Goal: Task Accomplishment & Management: Use online tool/utility

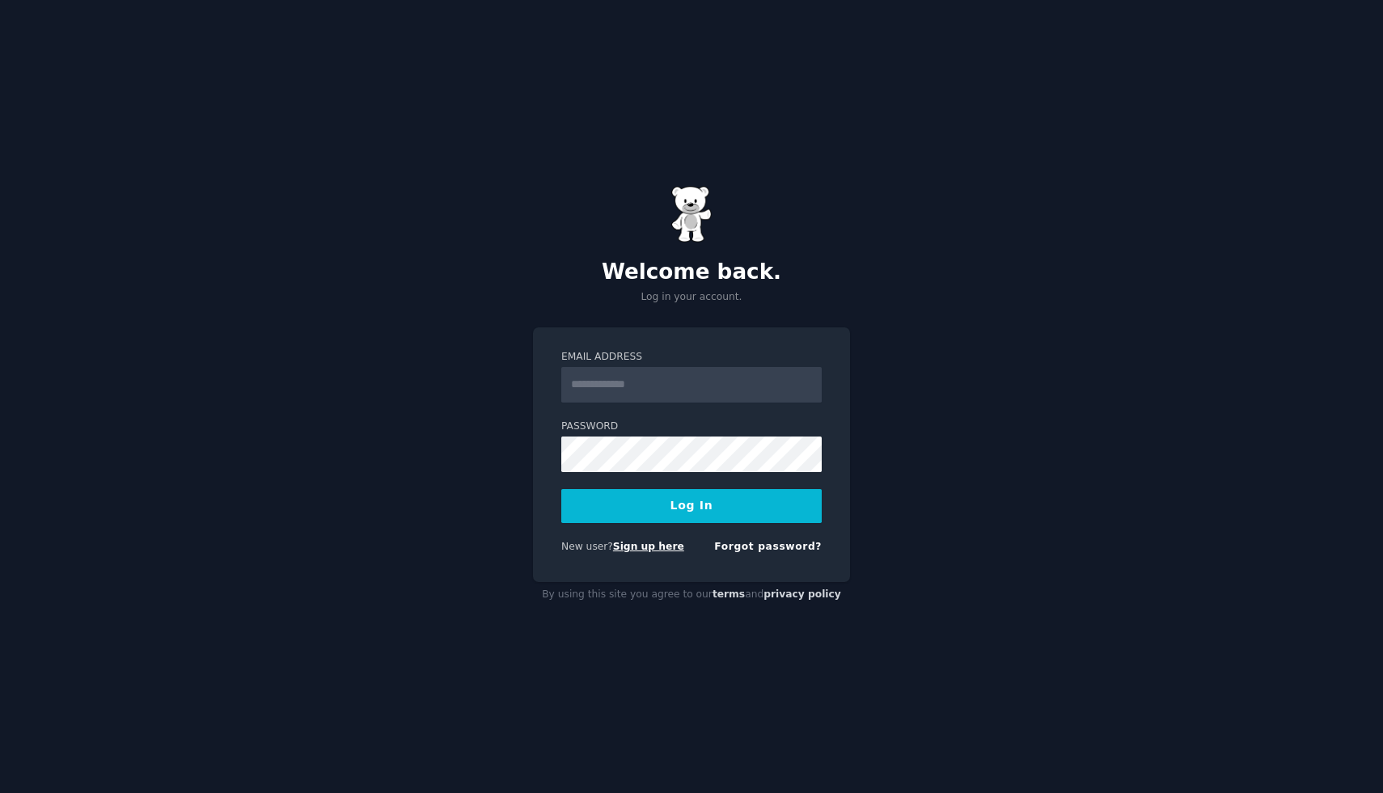
click at [654, 547] on link "Sign up here" at bounding box center [648, 546] width 71 height 11
click at [650, 387] on input "Email Address" at bounding box center [691, 385] width 260 height 36
click at [634, 380] on input "Email Address" at bounding box center [691, 385] width 260 height 36
type input "**********"
click at [561, 489] on button "Log In" at bounding box center [691, 506] width 260 height 34
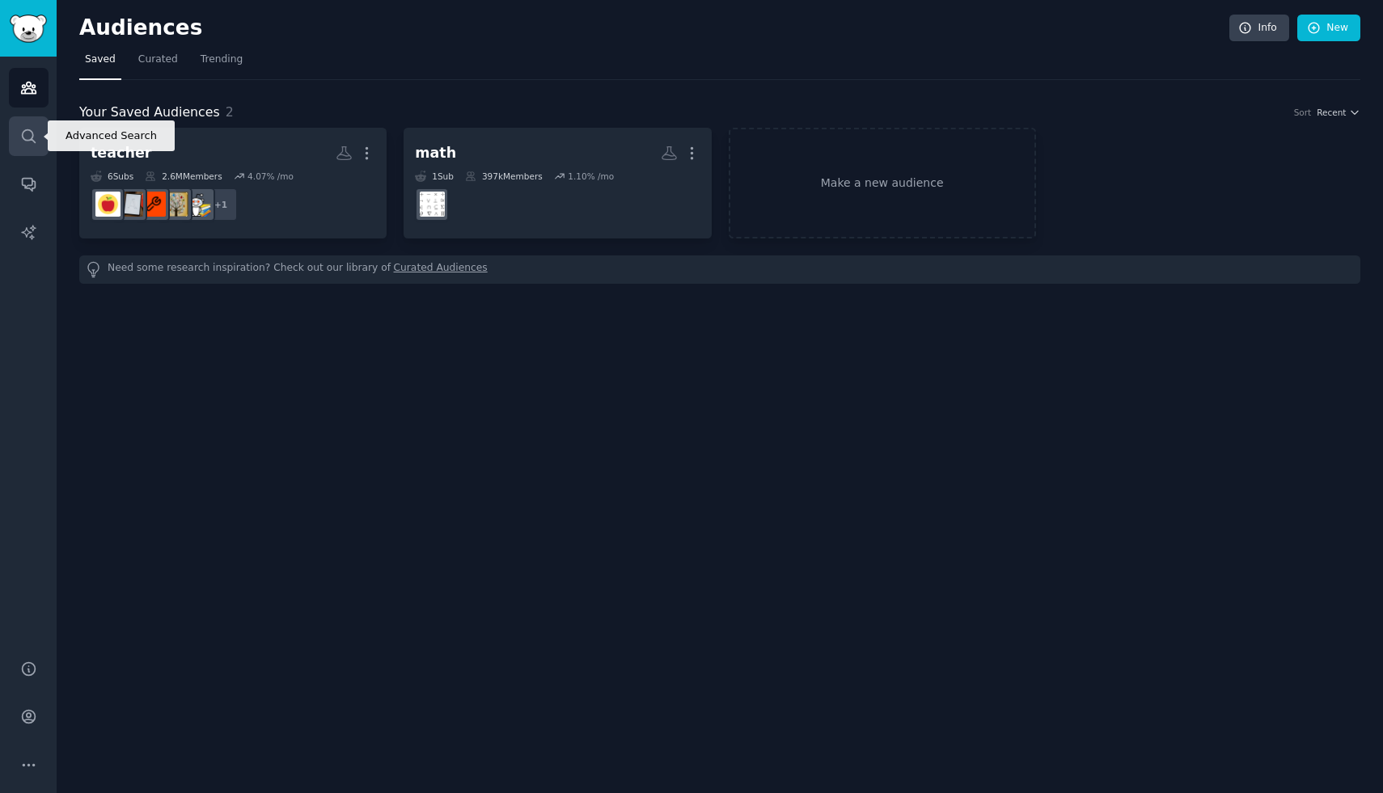
click at [23, 144] on link "Search" at bounding box center [29, 136] width 40 height 40
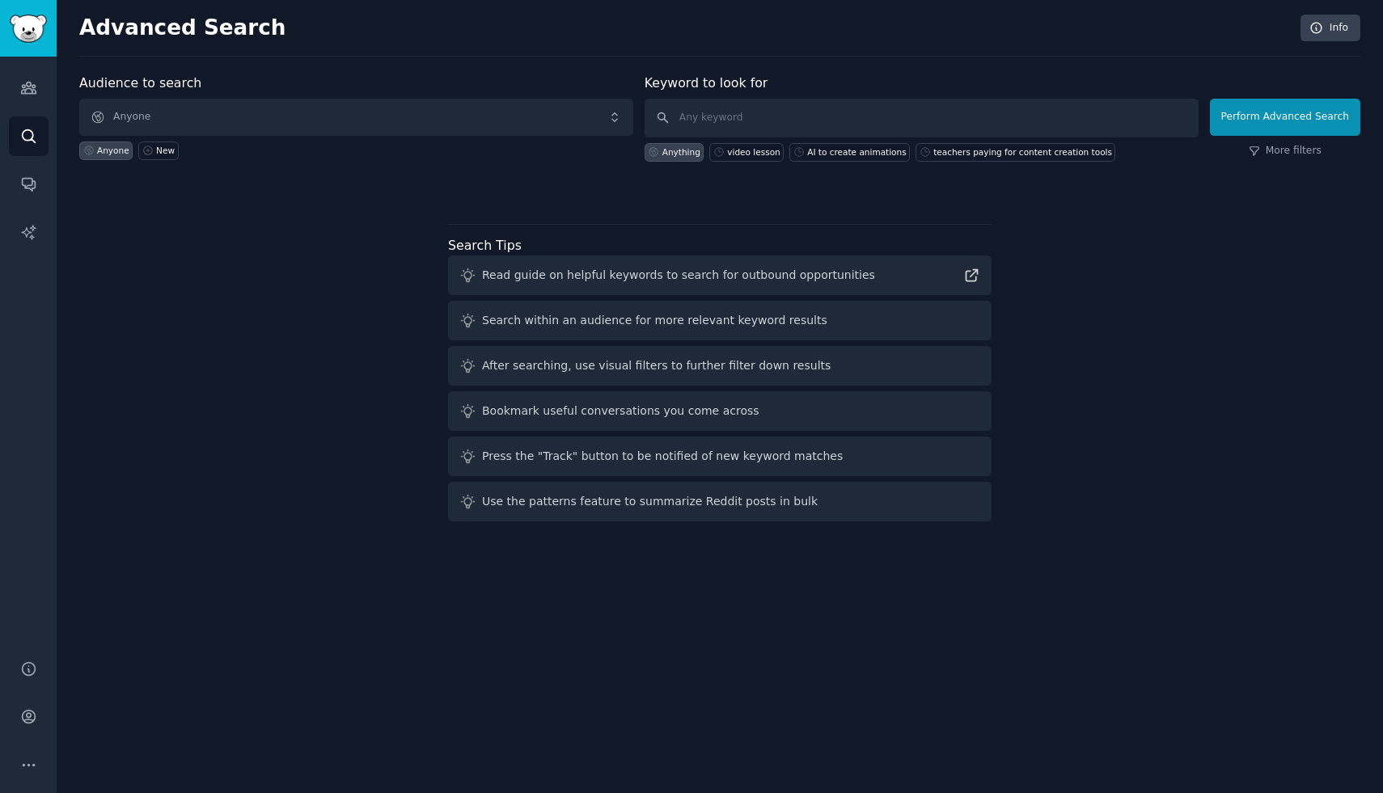
click at [408, 95] on div "Audience to search Anyone Anyone New" at bounding box center [356, 118] width 554 height 88
click at [794, 111] on input "text" at bounding box center [922, 118] width 554 height 39
paste input "ok for your recommendation of tiktok ads for the niche you're suggesting... sco…"
type input "tiktok ads dropship"
click button "Perform Advanced Search" at bounding box center [1285, 117] width 150 height 37
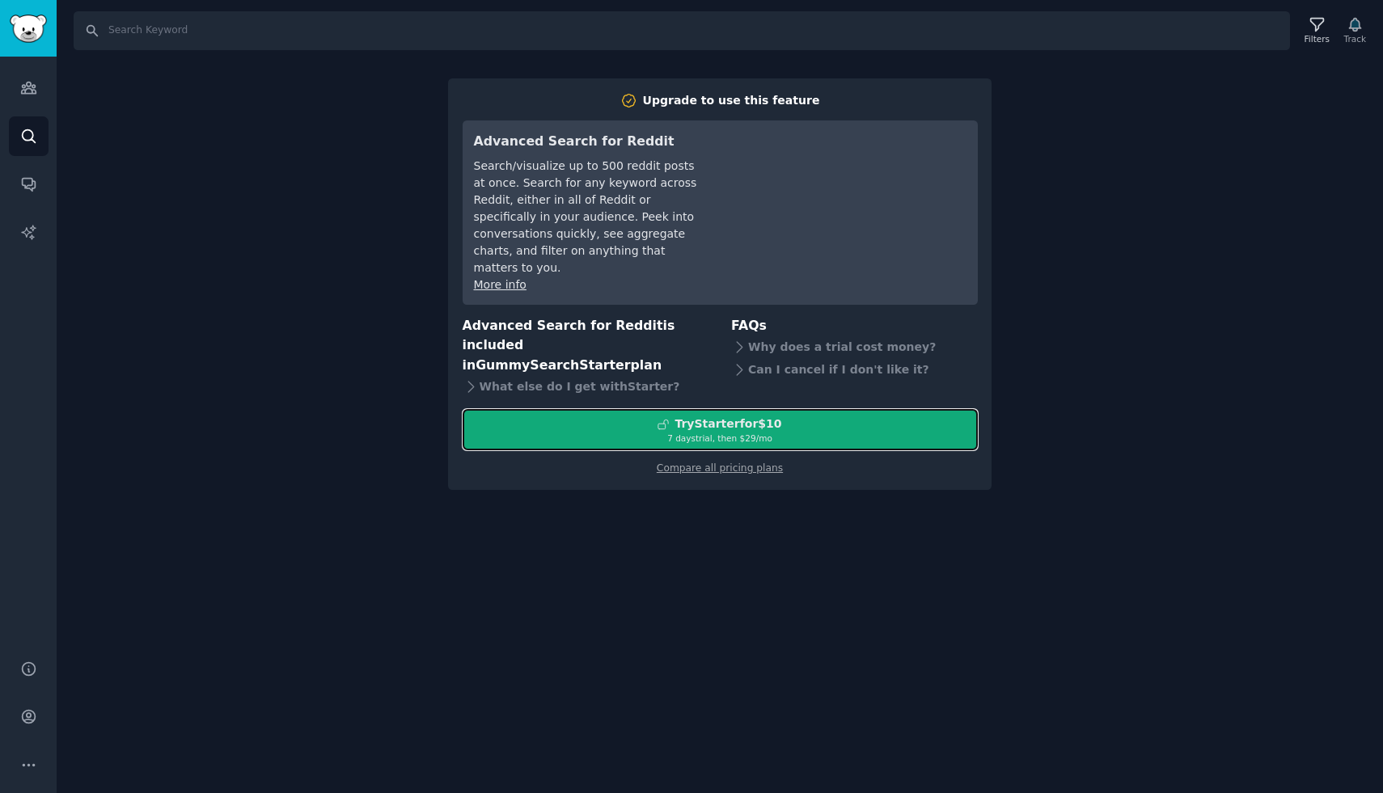
click at [765, 416] on div "Try Starter for $10" at bounding box center [728, 424] width 107 height 17
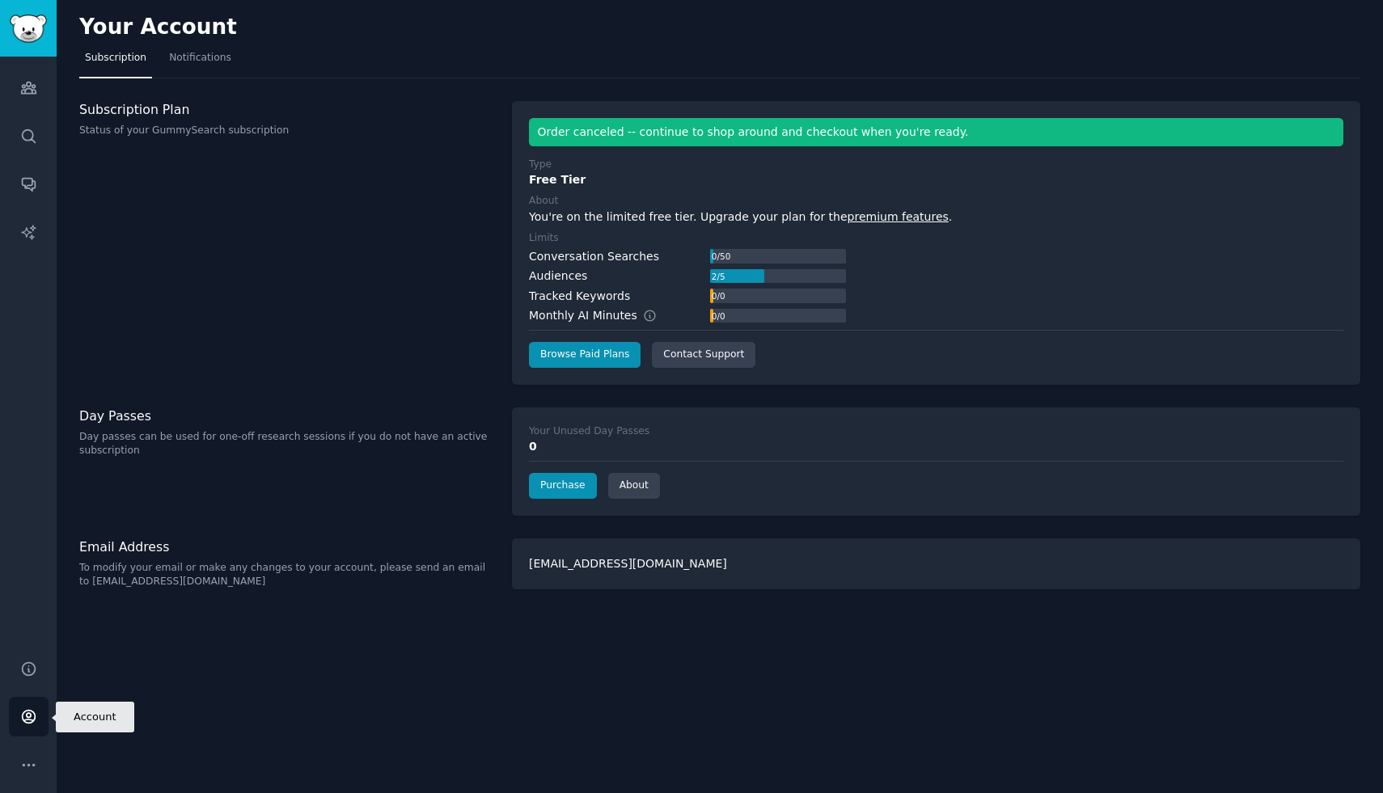
click at [44, 725] on link "Account" at bounding box center [29, 717] width 40 height 40
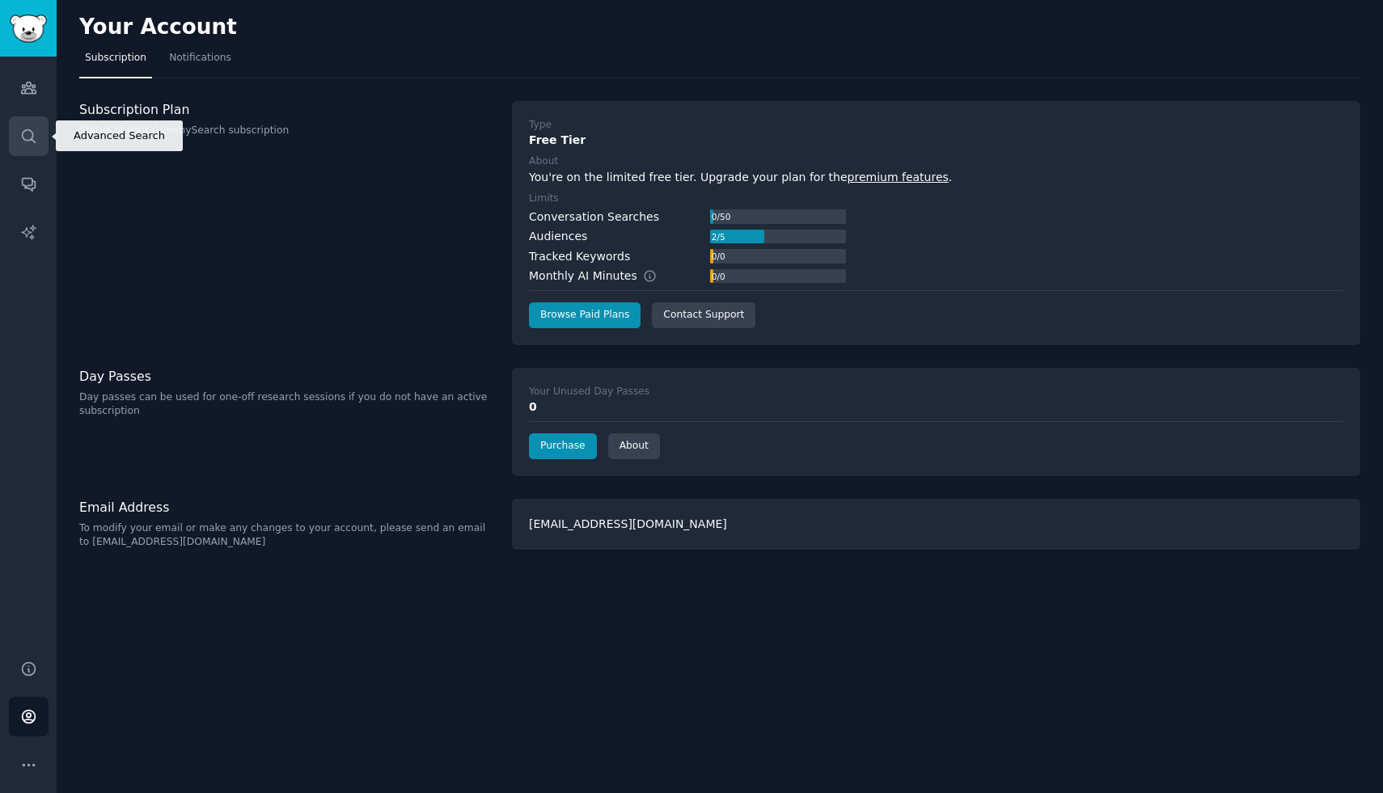
click at [33, 145] on link "Search" at bounding box center [29, 136] width 40 height 40
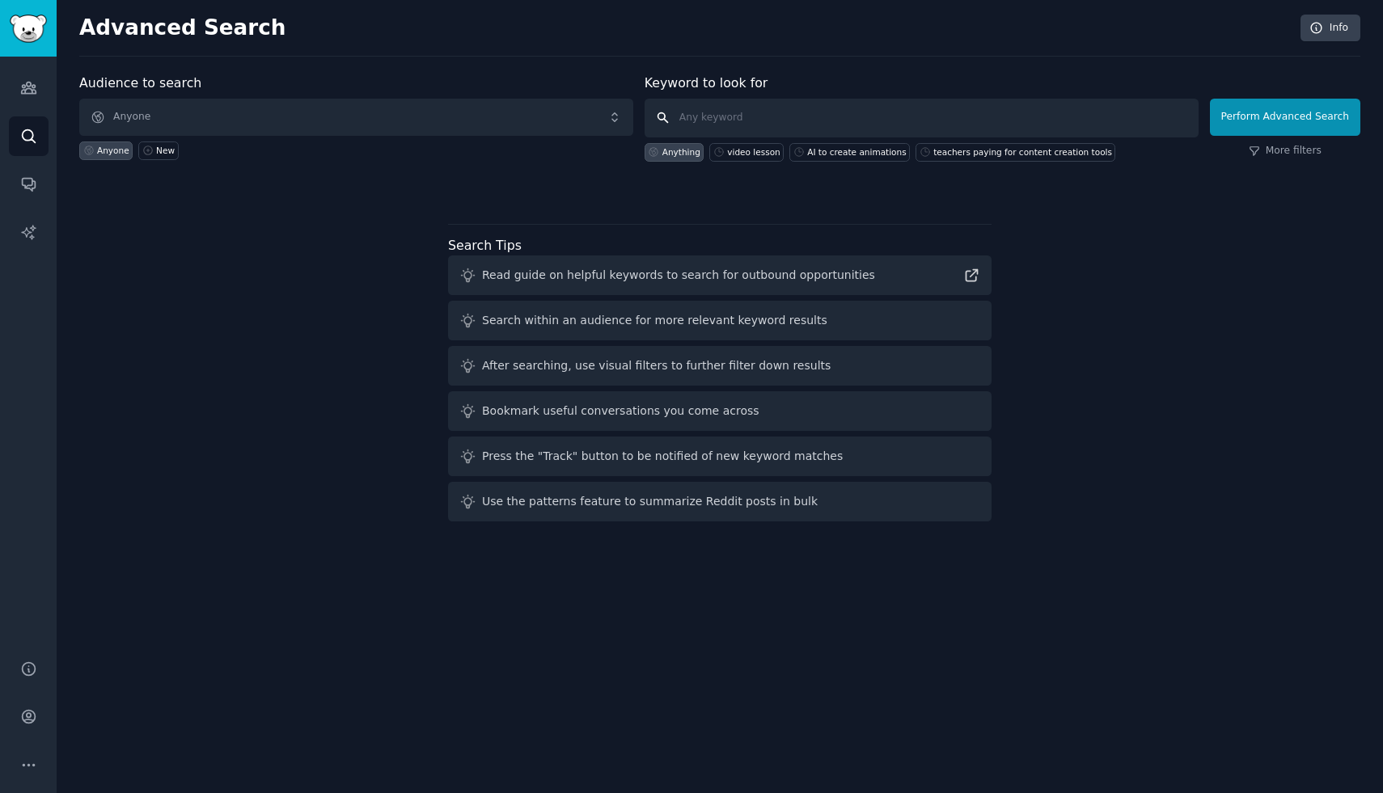
click at [783, 104] on input "text" at bounding box center [922, 118] width 554 height 39
type input "tiktok ads ecommerce"
click button "Perform Advanced Search" at bounding box center [1285, 117] width 150 height 37
click at [716, 120] on input "text" at bounding box center [922, 118] width 554 height 39
click at [23, 141] on icon "Sidebar" at bounding box center [28, 136] width 17 height 17
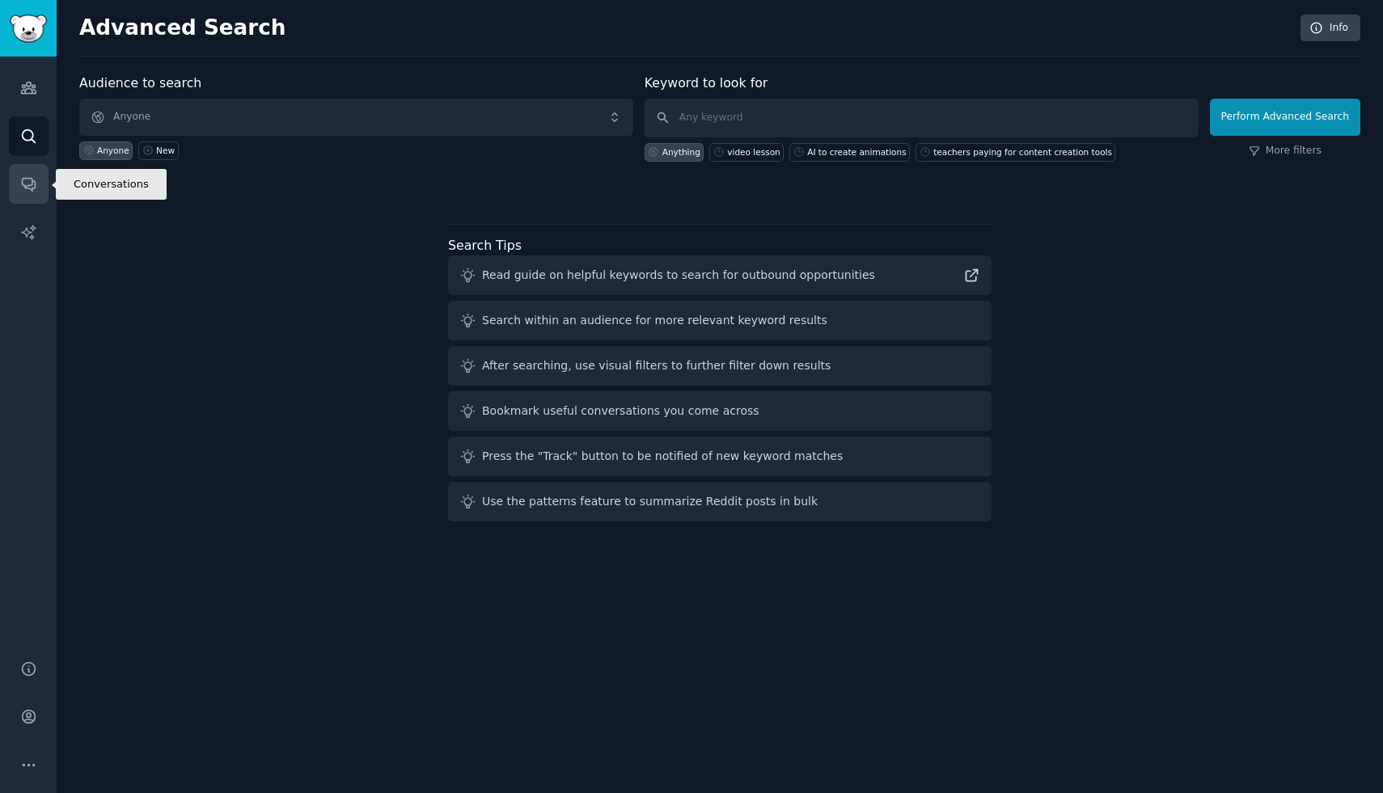
click at [26, 196] on link "Conversations" at bounding box center [29, 184] width 40 height 40
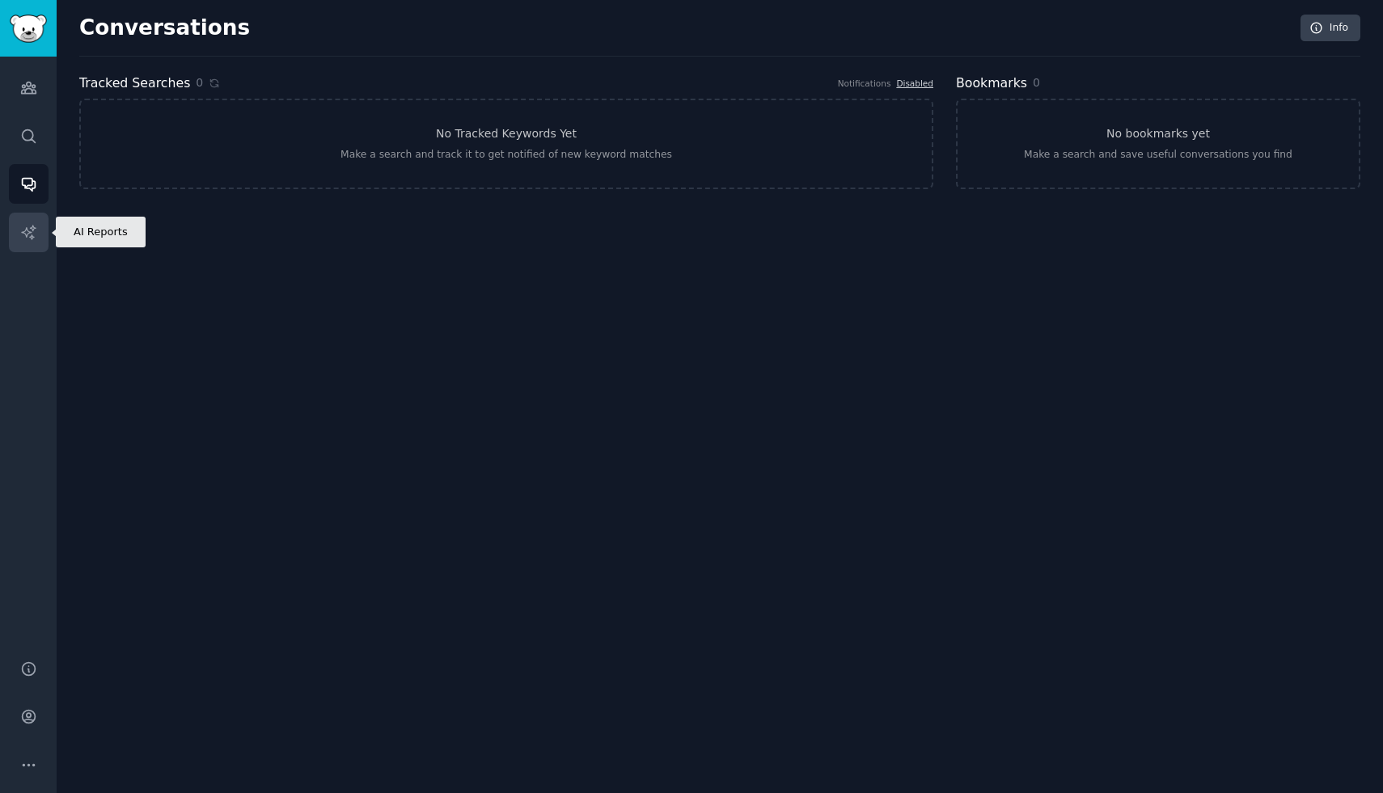
click at [28, 231] on icon "Sidebar" at bounding box center [28, 232] width 14 height 14
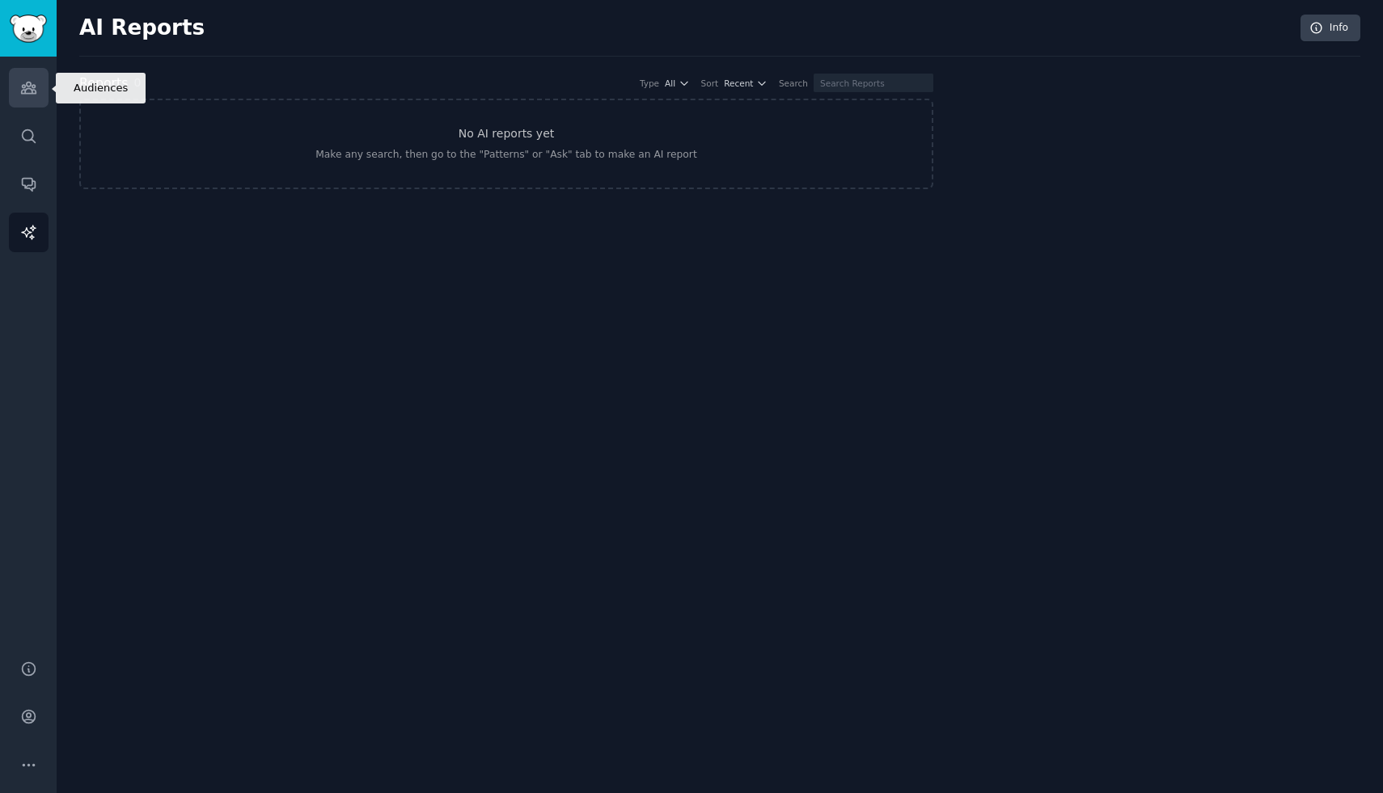
click at [22, 90] on icon "Sidebar" at bounding box center [28, 87] width 15 height 11
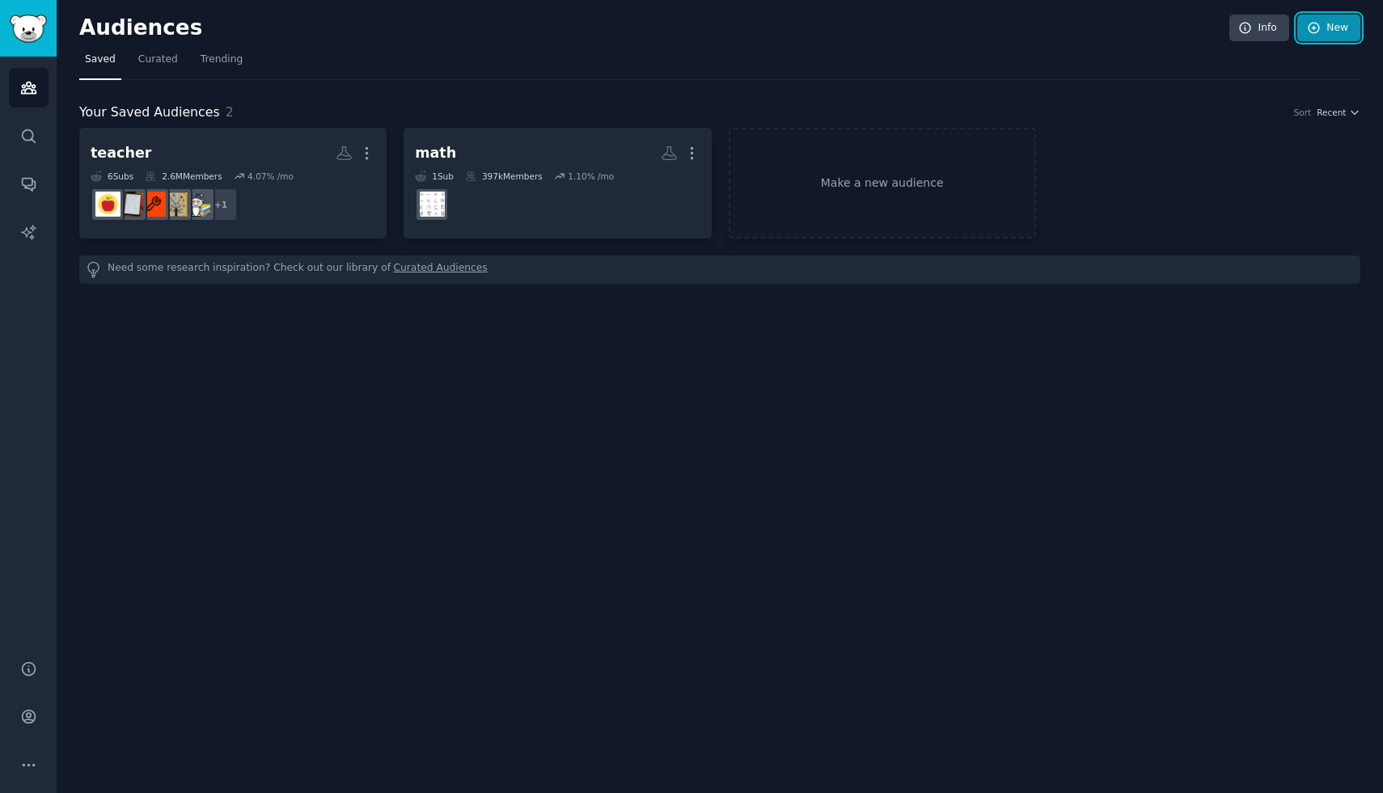
click at [1330, 23] on link "New" at bounding box center [1328, 28] width 63 height 27
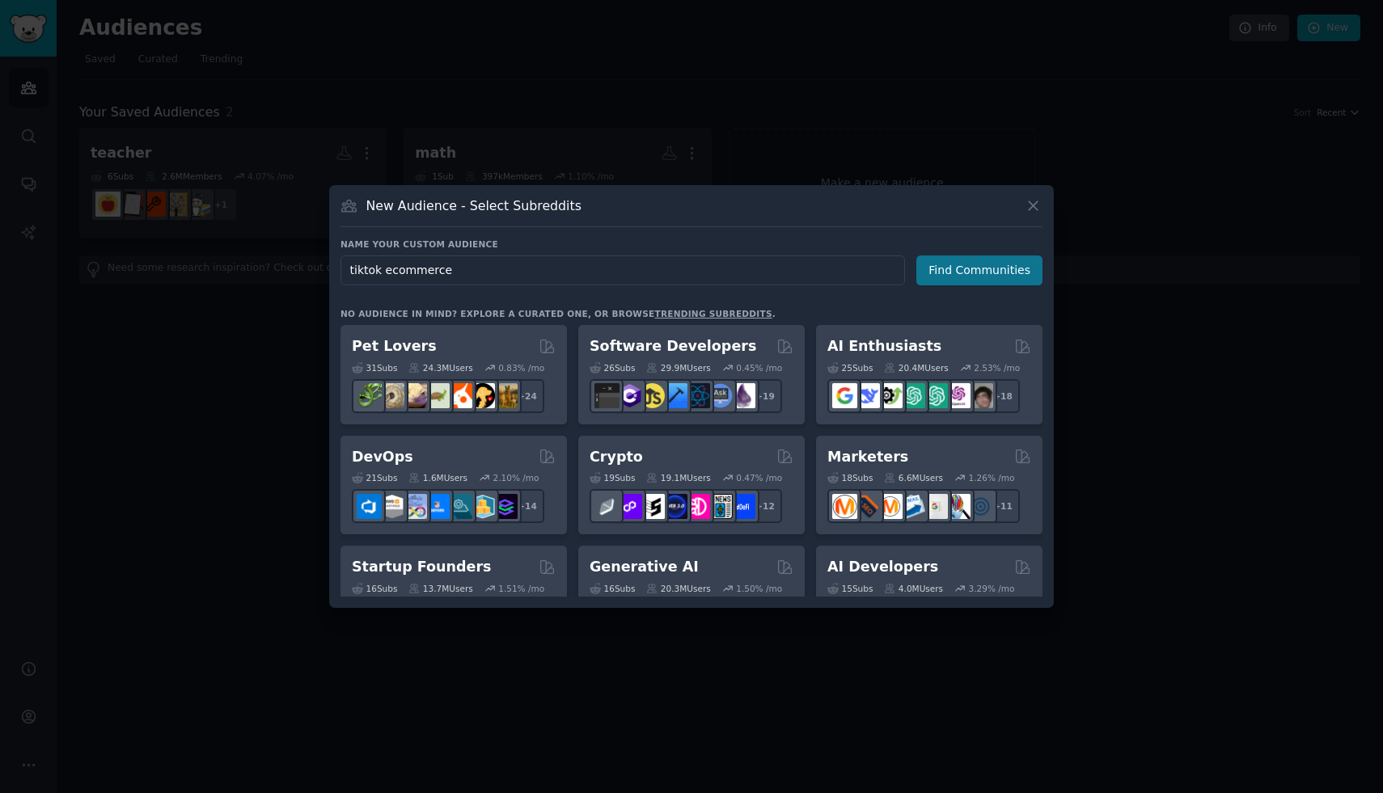
type input "tiktok ecommerce"
click at [962, 264] on button "Find Communities" at bounding box center [979, 271] width 126 height 30
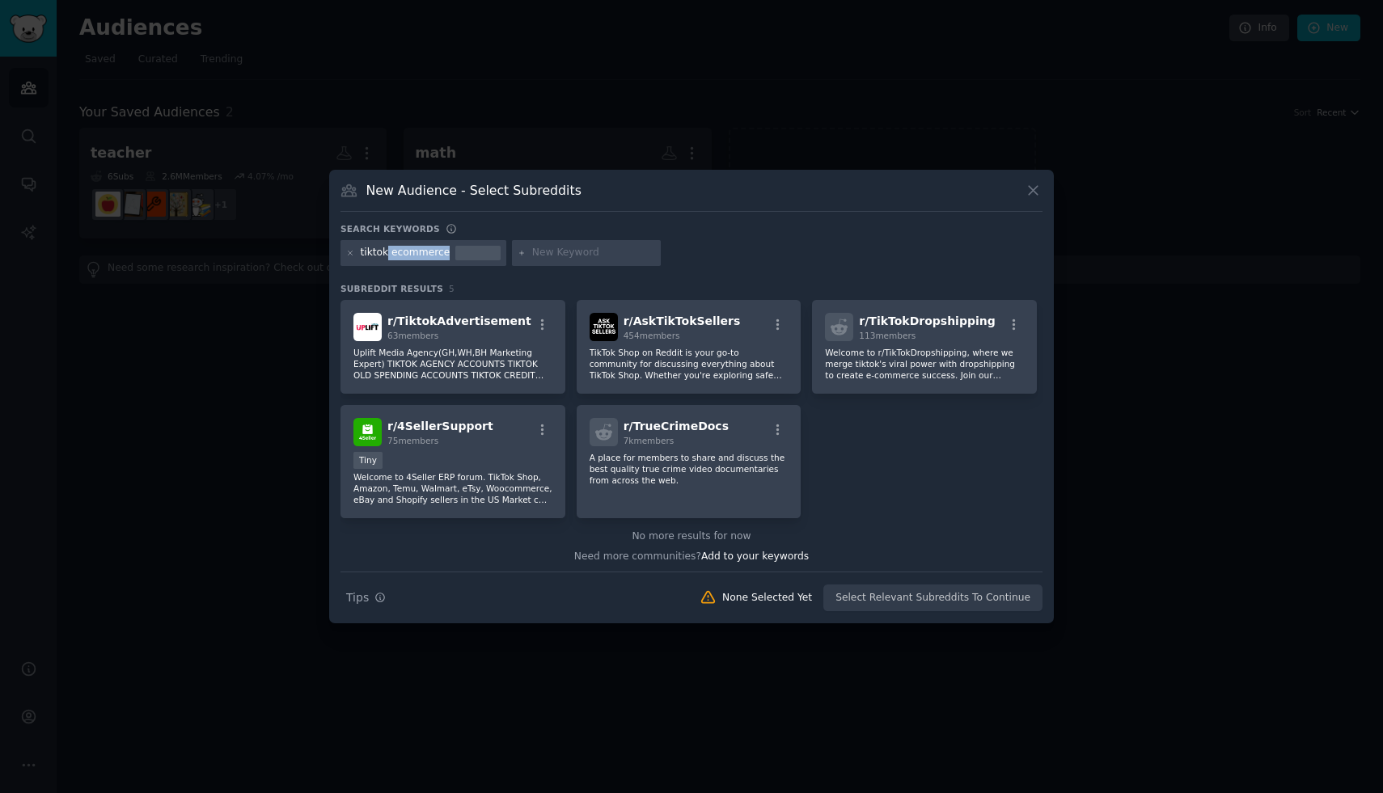
drag, startPoint x: 387, startPoint y: 256, endPoint x: 457, endPoint y: 259, distance: 70.4
click at [457, 259] on div "tiktok ecommerce" at bounding box center [424, 253] width 166 height 26
click at [352, 255] on icon at bounding box center [350, 253] width 9 height 9
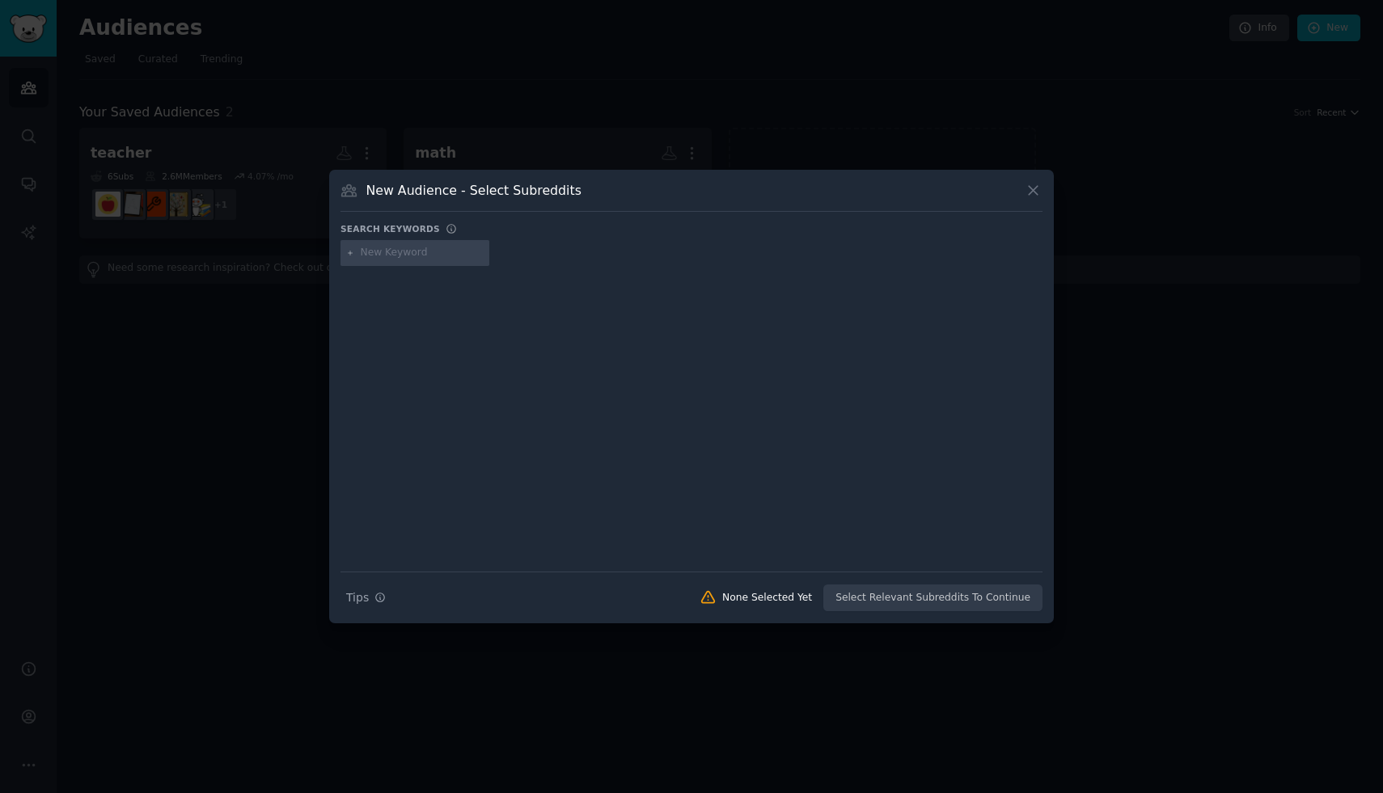
click at [393, 254] on input "text" at bounding box center [422, 253] width 123 height 15
type input "tiktok ads"
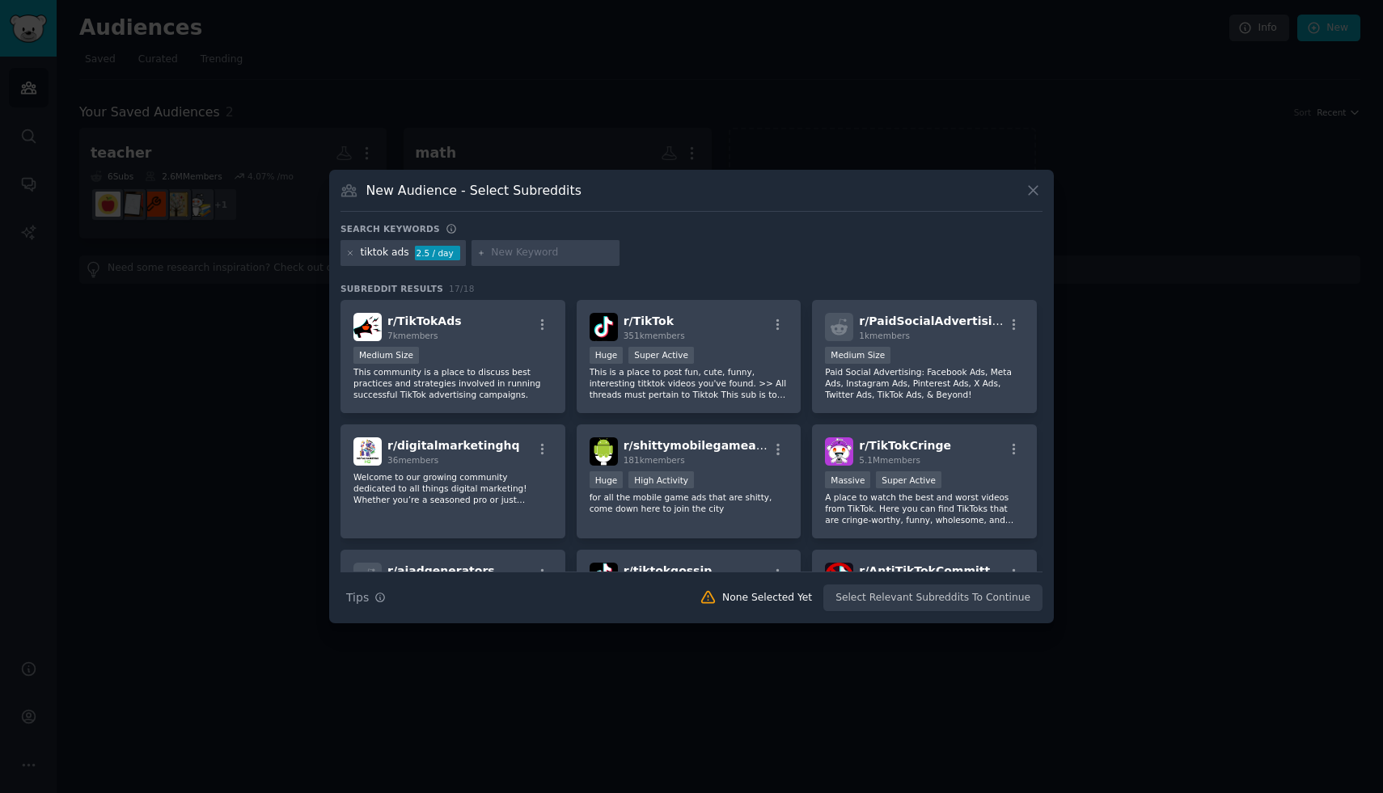
click at [405, 255] on div "tiktok ads" at bounding box center [385, 253] width 49 height 15
click at [513, 252] on input "text" at bounding box center [552, 253] width 123 height 15
type input "AI"
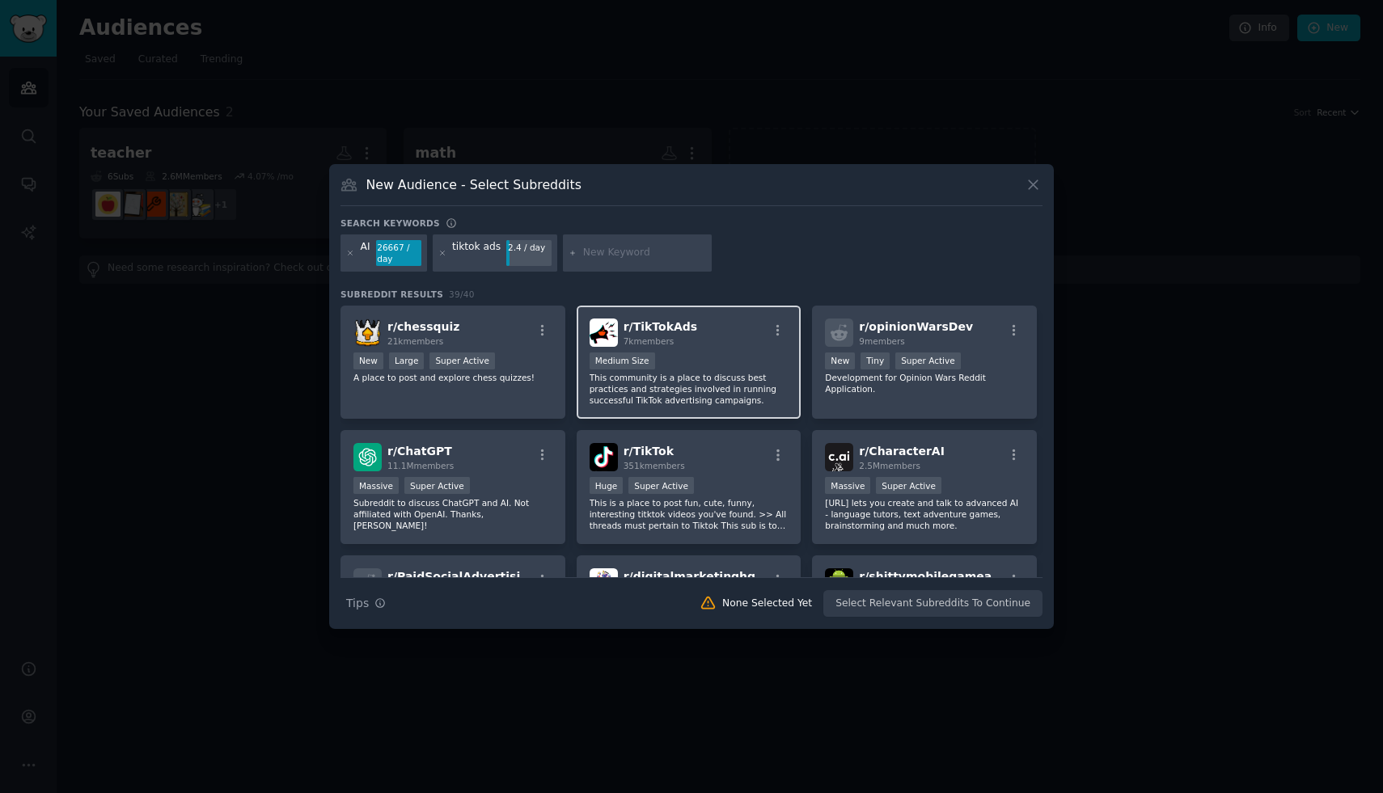
click at [687, 366] on div "1000 - 10,000 members Medium Size" at bounding box center [689, 363] width 199 height 20
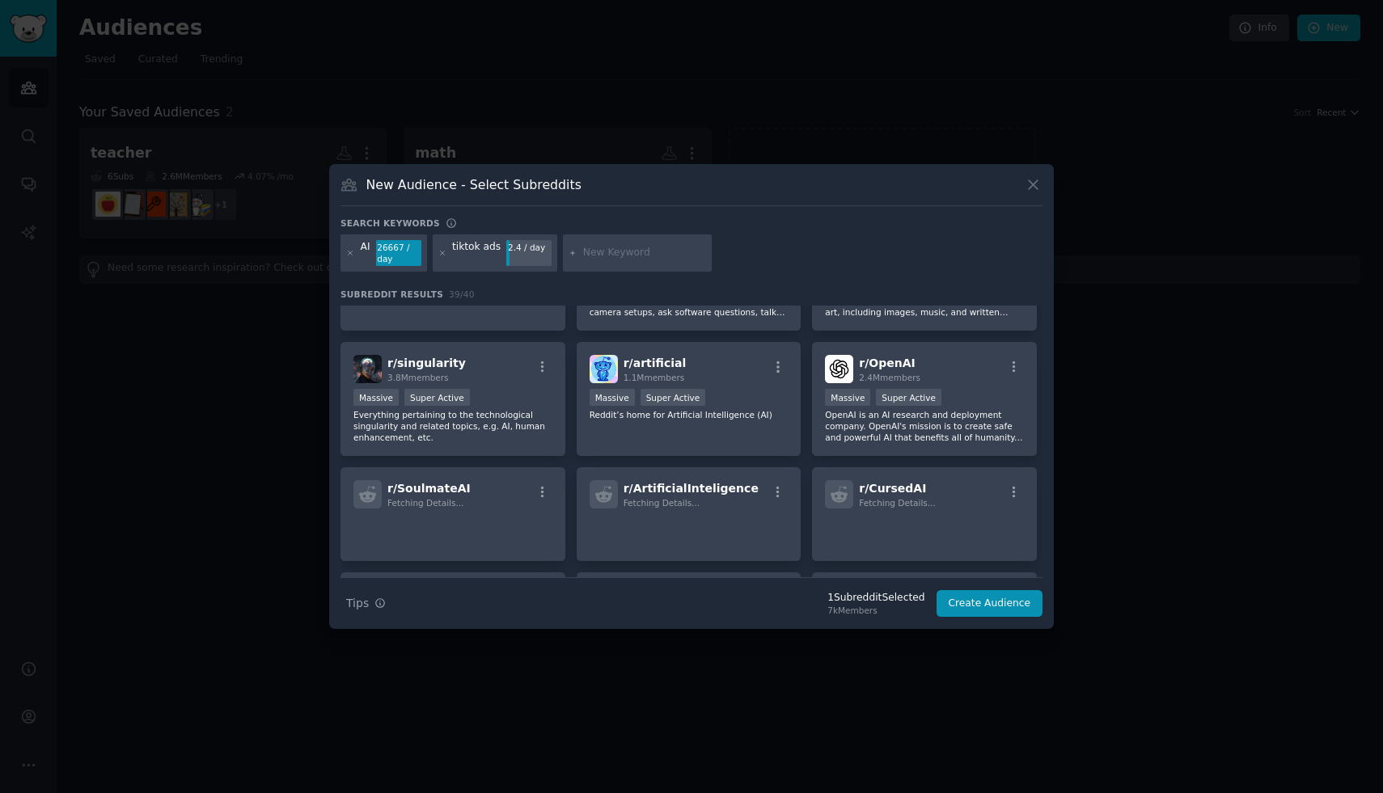
scroll to position [753, 0]
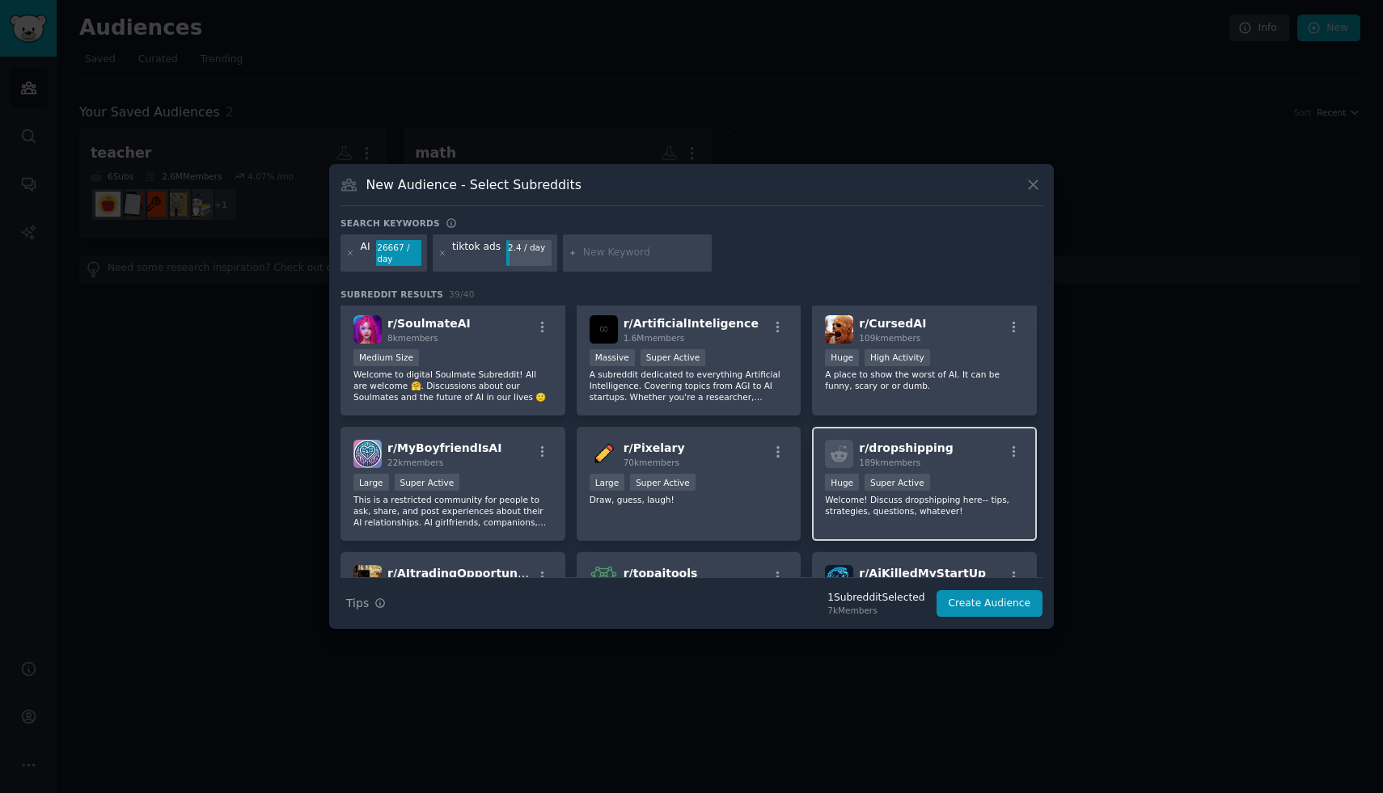
click at [945, 468] on div "r/ dropshipping 189k members Huge Super Active Welcome! Discuss dropshipping he…" at bounding box center [924, 484] width 225 height 114
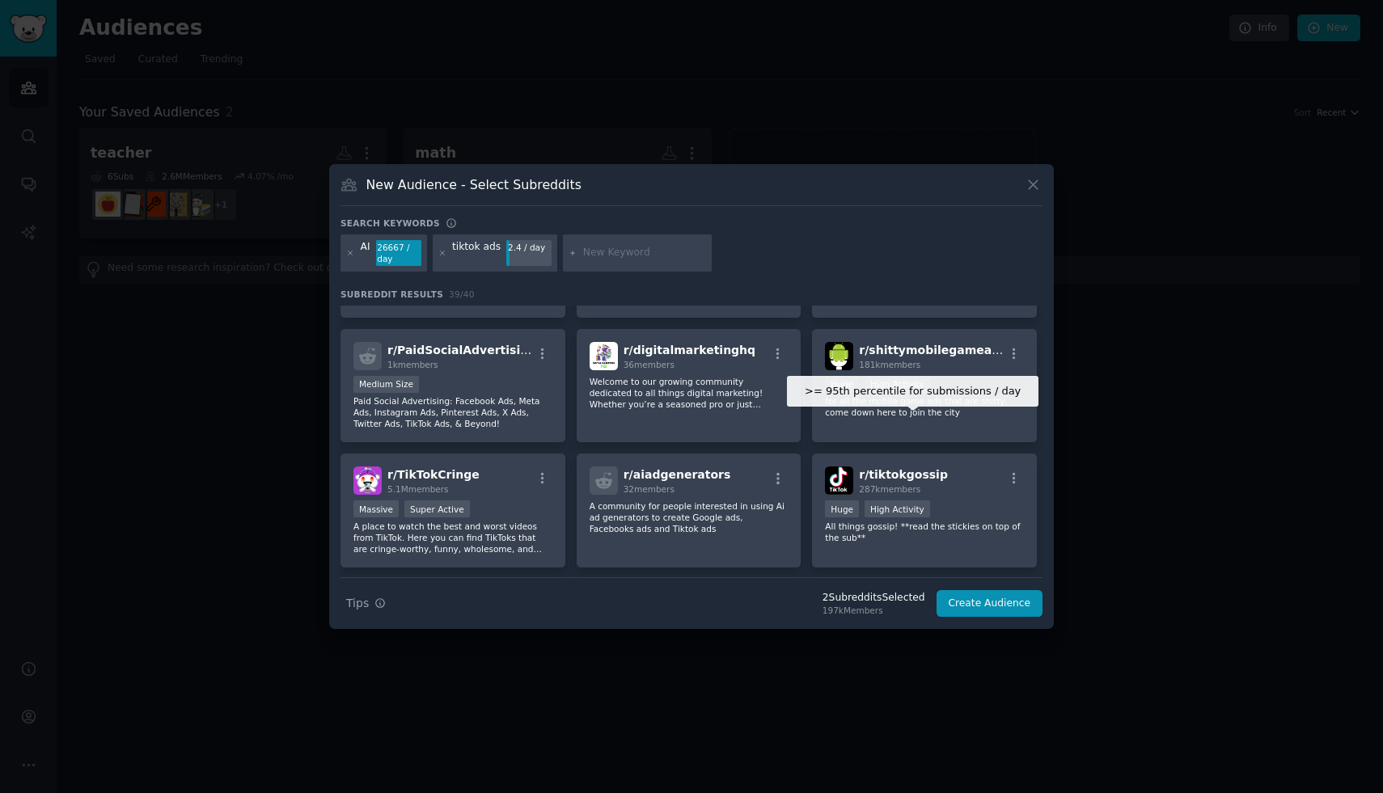
scroll to position [239, 0]
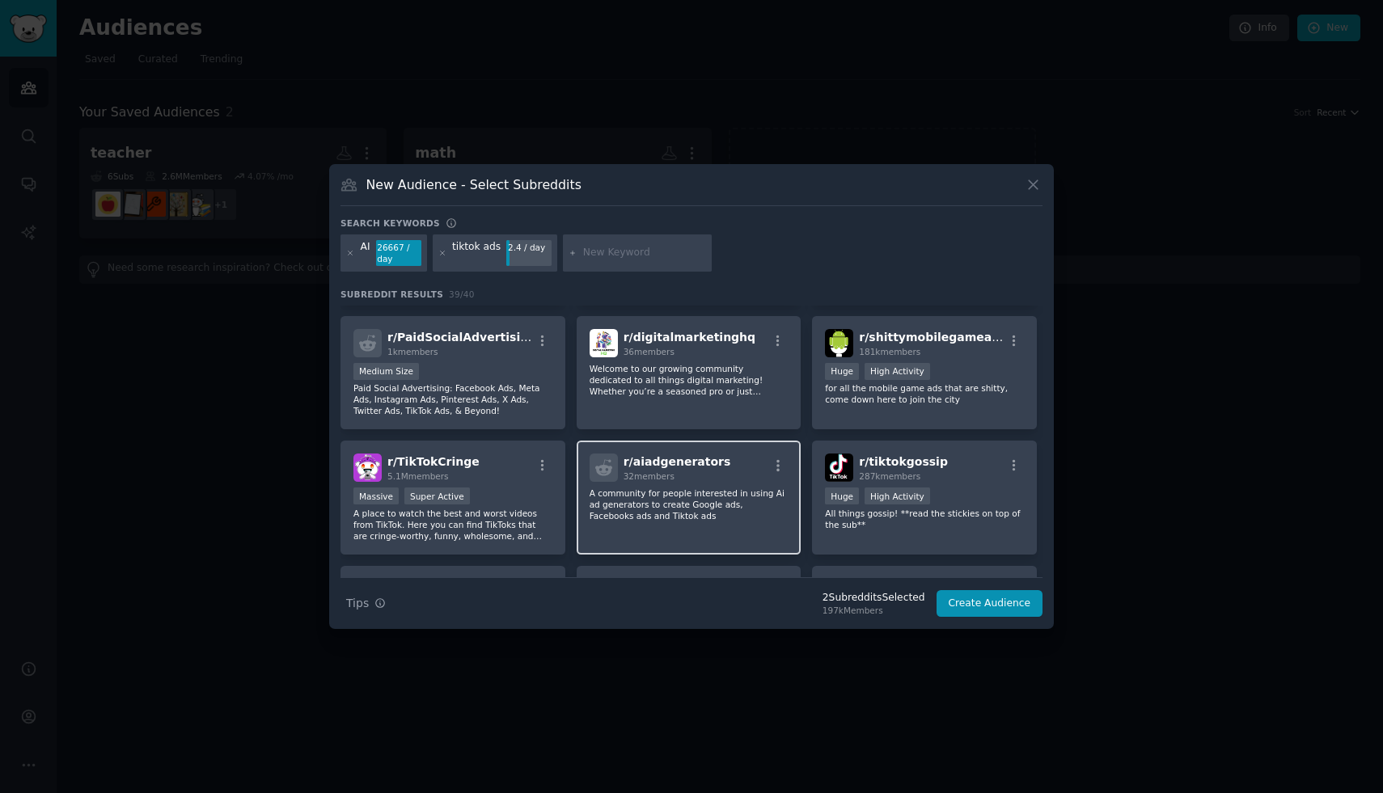
click at [691, 489] on p "A community for people interested in using Ai ad generators to create Google ad…" at bounding box center [689, 505] width 199 height 34
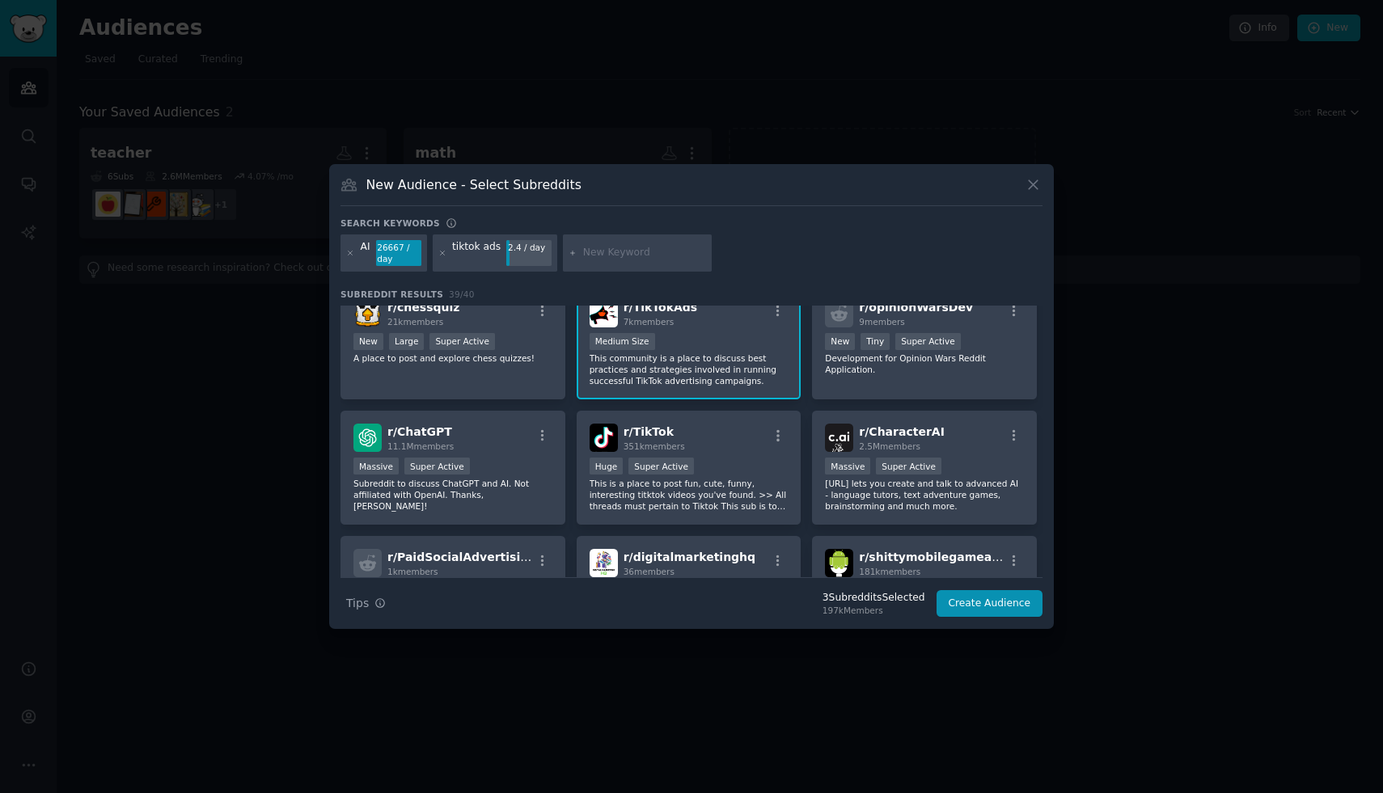
scroll to position [0, 0]
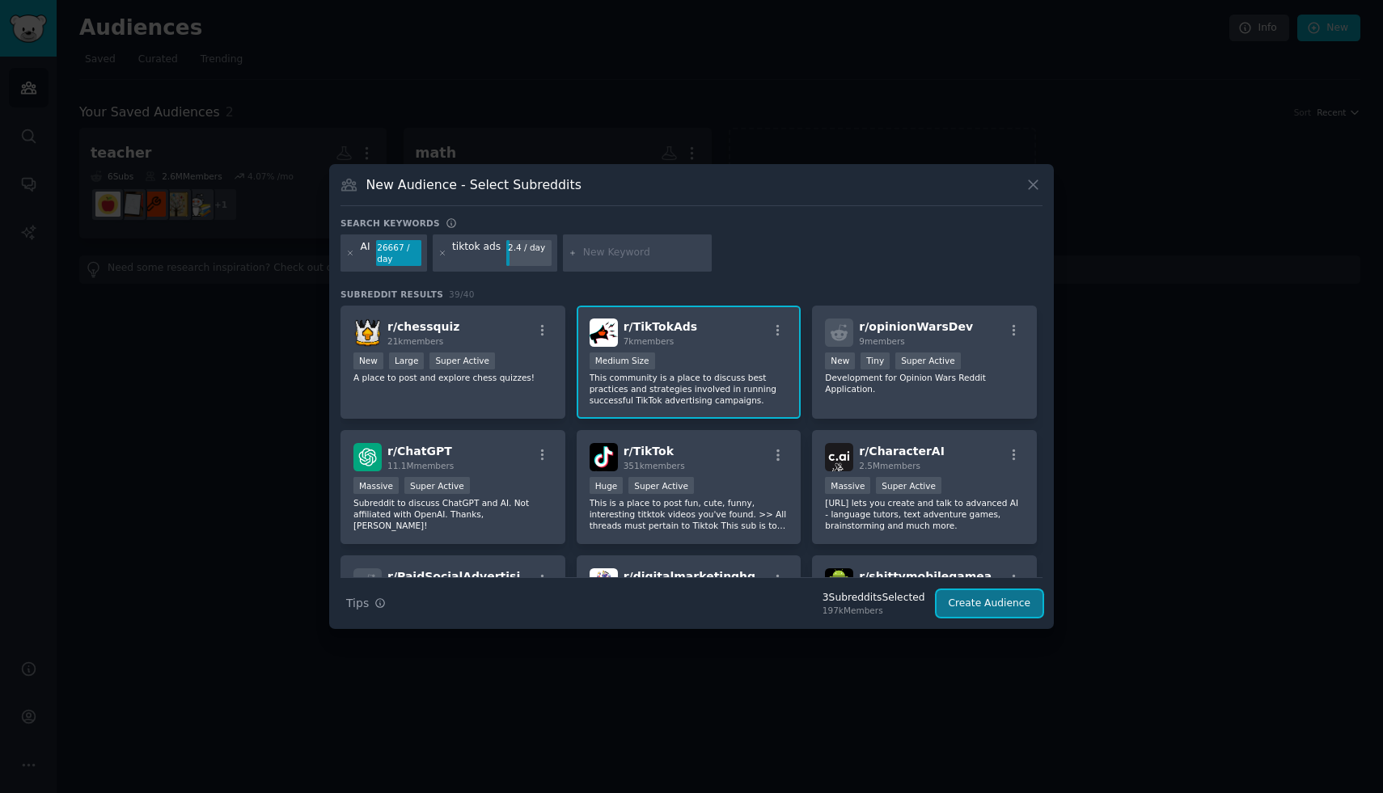
click at [1010, 607] on button "Create Audience" at bounding box center [990, 603] width 107 height 27
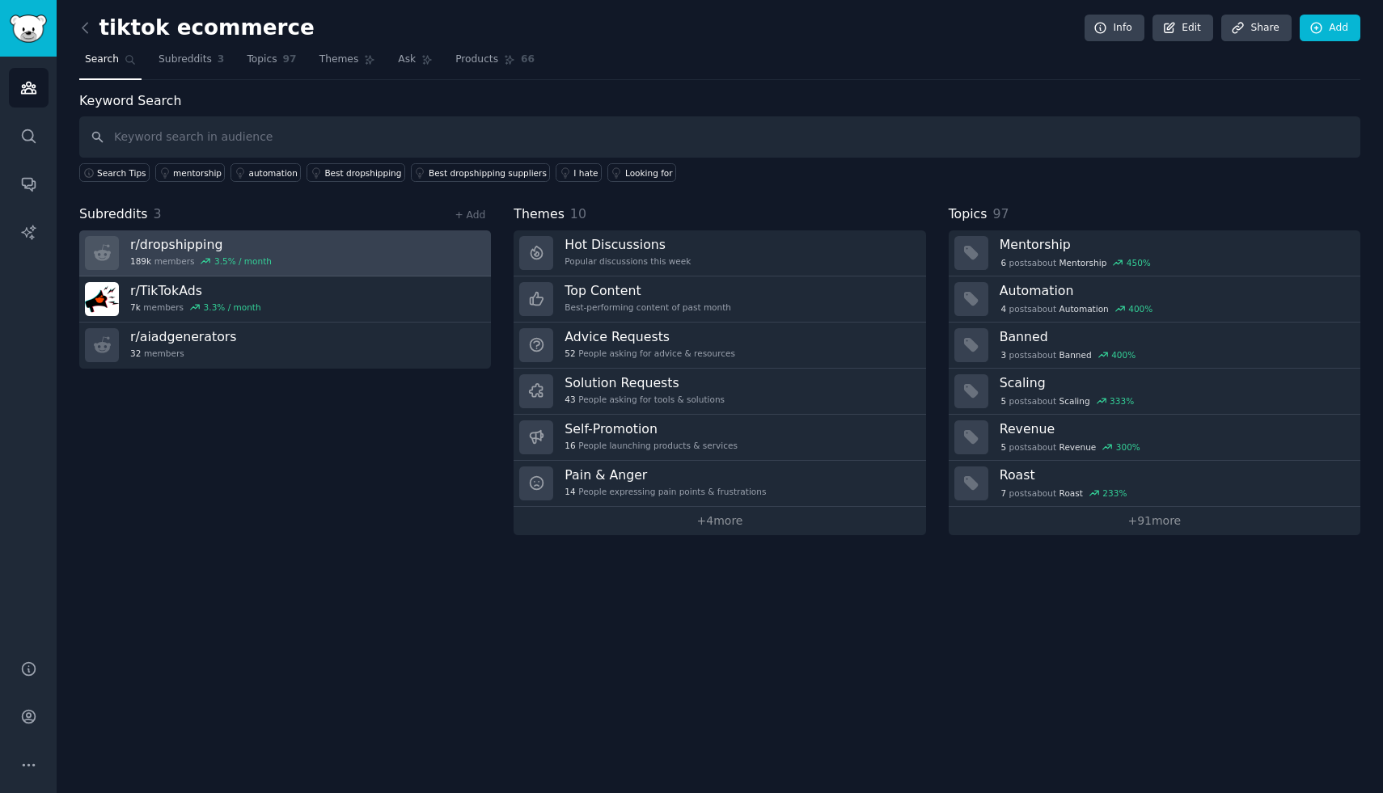
click at [361, 243] on link "r/ dropshipping 189k members 3.5 % / month" at bounding box center [285, 254] width 412 height 46
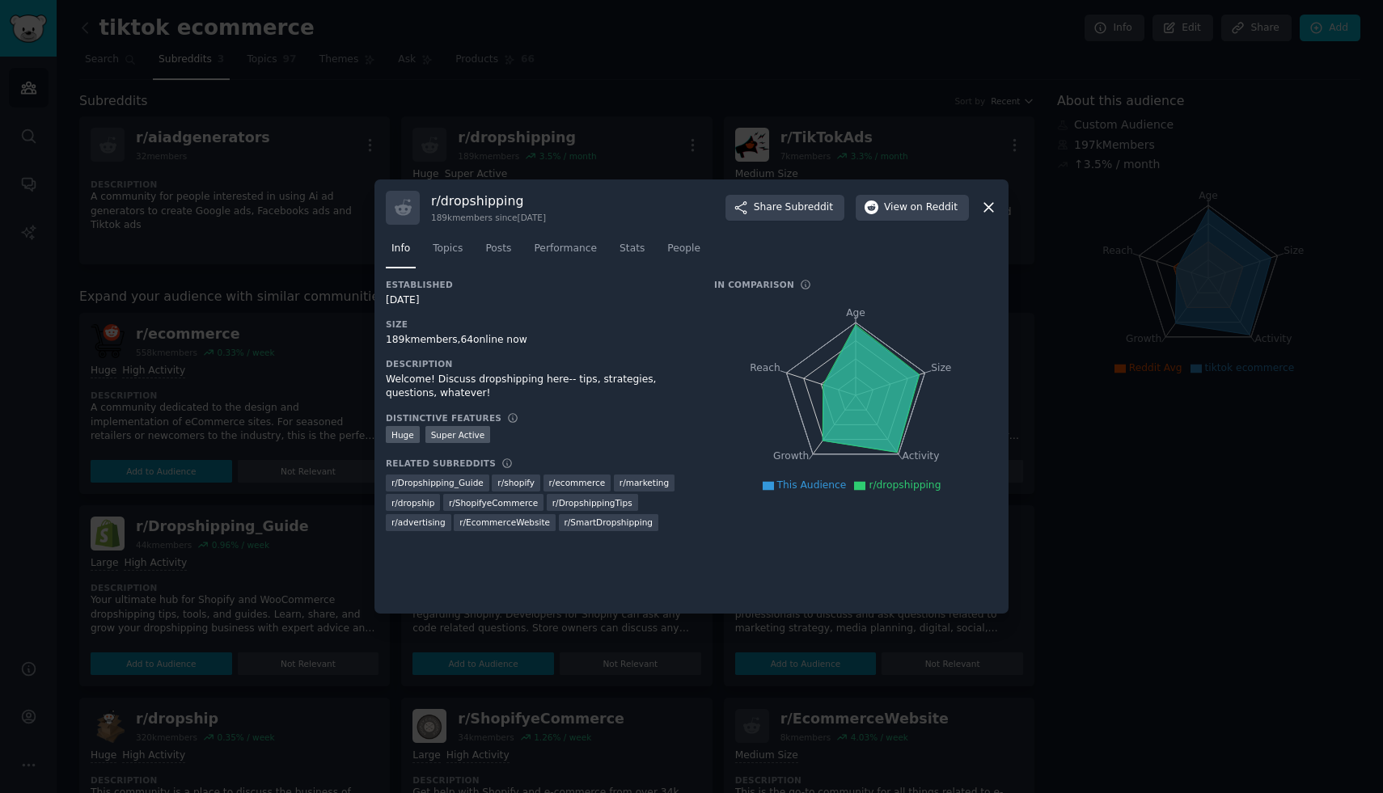
click at [990, 215] on icon at bounding box center [988, 207] width 17 height 17
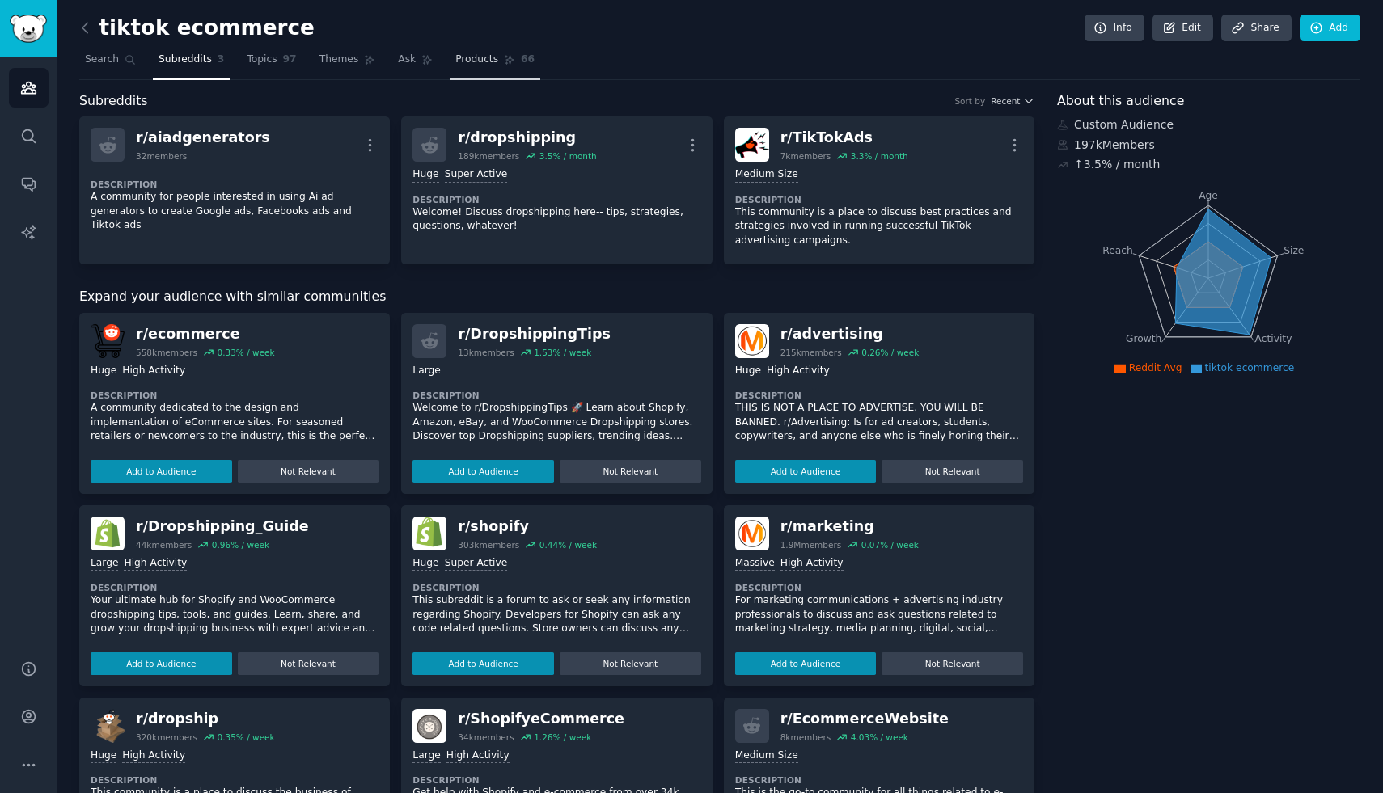
click at [493, 57] on span "Products" at bounding box center [476, 60] width 43 height 15
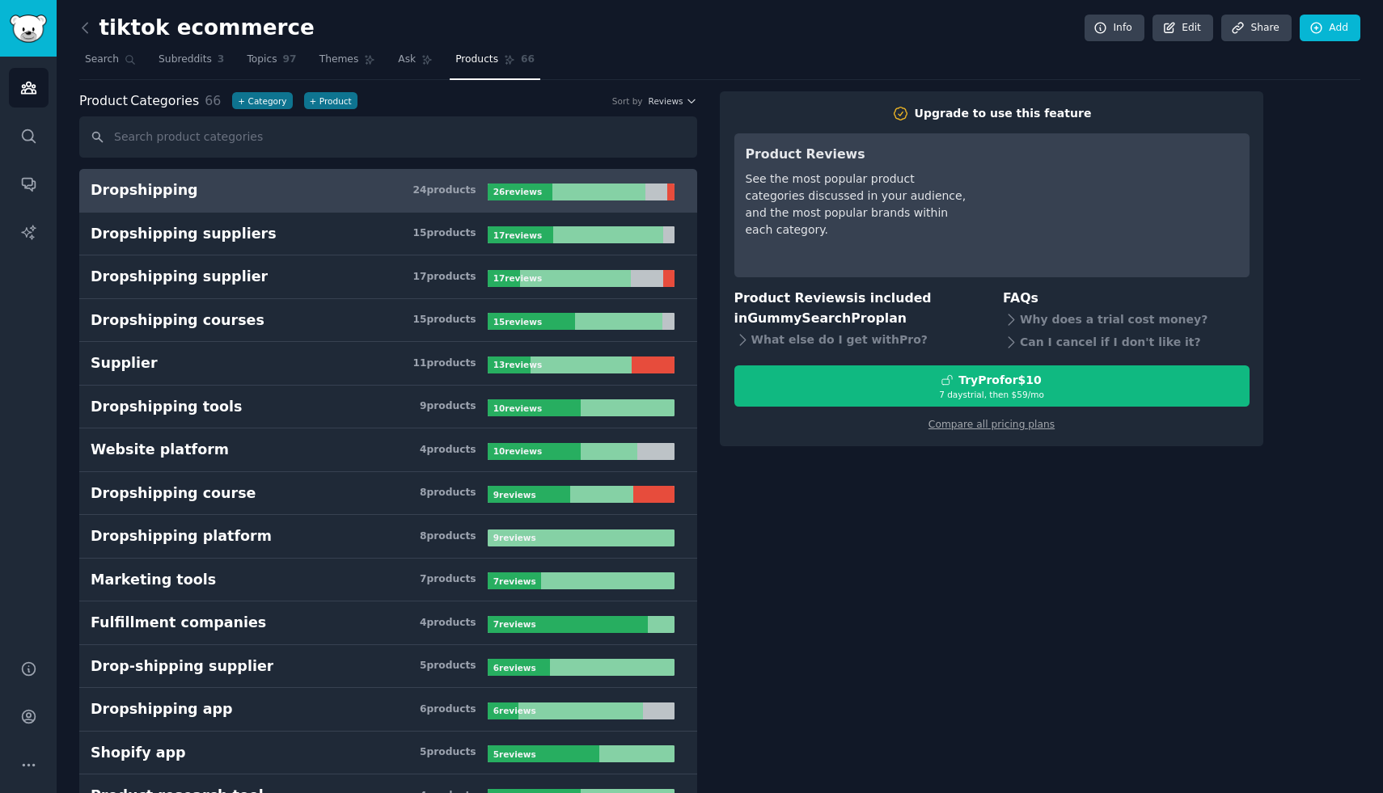
scroll to position [1481, 0]
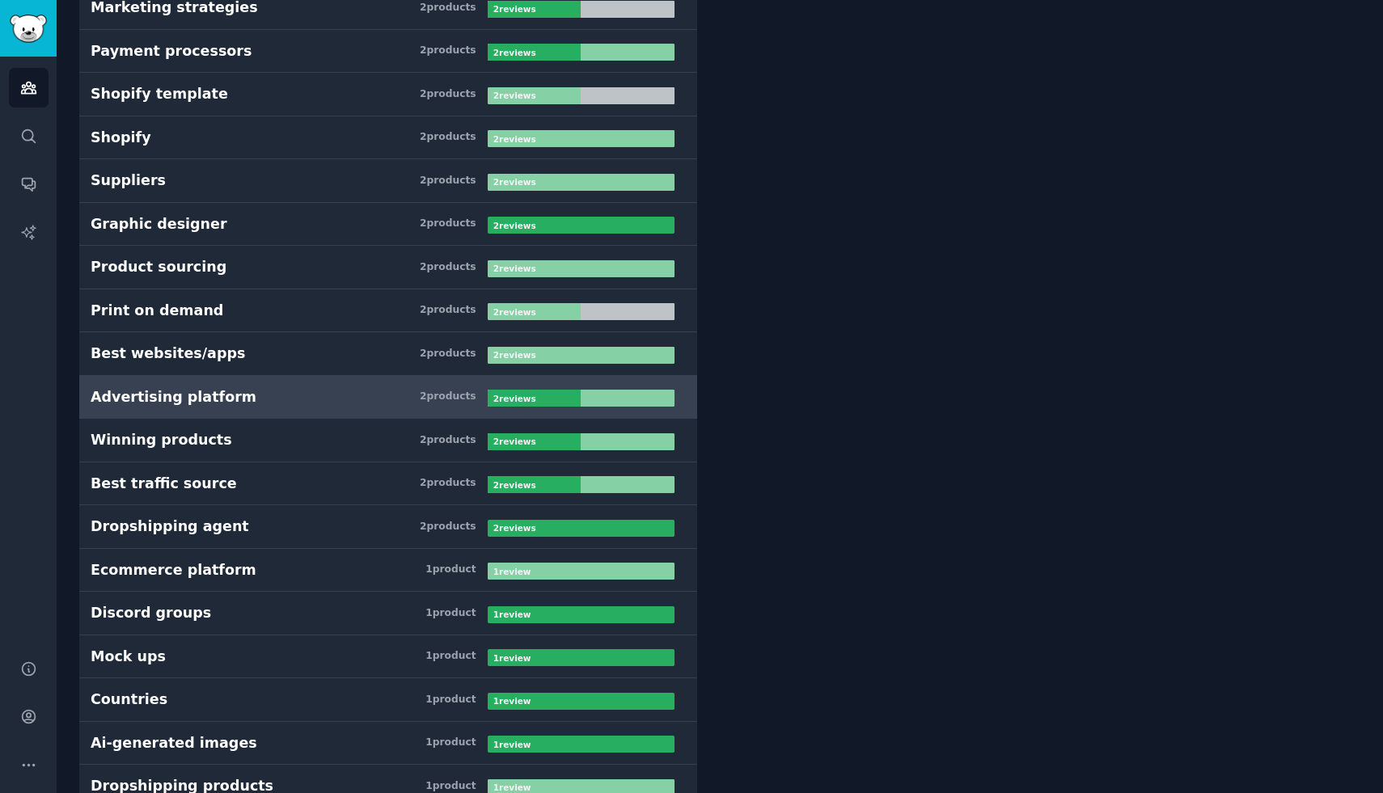
click at [239, 396] on h3 "Advertising platform 2 product s" at bounding box center [289, 397] width 397 height 20
click at [174, 399] on div "Advertising platform" at bounding box center [174, 397] width 166 height 20
